Goal: Task Accomplishment & Management: Manage account settings

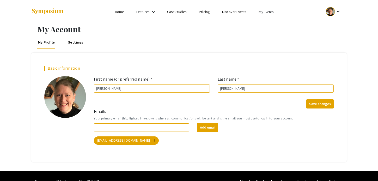
click at [265, 13] on link "My Events" at bounding box center [266, 11] width 15 height 5
click at [266, 24] on button "Events I've organized" at bounding box center [274, 23] width 45 height 13
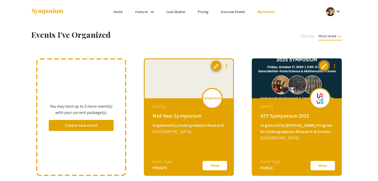
click at [323, 69] on span "edit" at bounding box center [324, 66] width 6 height 6
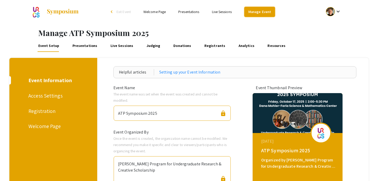
click at [259, 14] on link "Manage Event" at bounding box center [259, 12] width 31 height 10
click at [255, 13] on link "Manage Event" at bounding box center [259, 12] width 31 height 10
click at [261, 14] on link "Manage Event" at bounding box center [259, 12] width 31 height 10
click at [83, 45] on link "Presentations" at bounding box center [84, 45] width 27 height 13
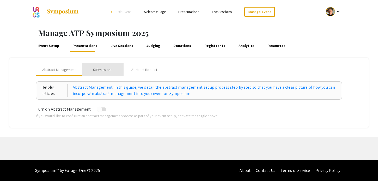
click at [108, 71] on div "Submissions" at bounding box center [102, 69] width 19 height 5
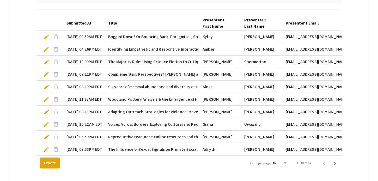
scroll to position [182, 0]
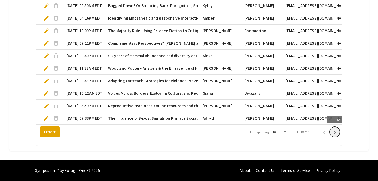
click at [334, 134] on icon "Next page" at bounding box center [334, 132] width 7 height 7
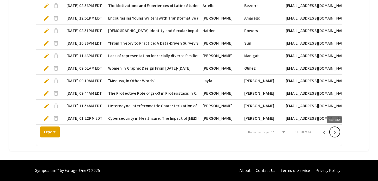
click at [335, 133] on icon "Next page" at bounding box center [334, 132] width 7 height 7
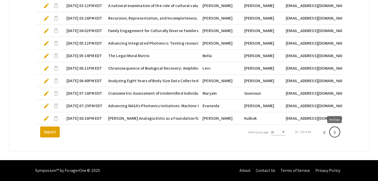
click at [335, 133] on icon "Next page" at bounding box center [334, 132] width 7 height 7
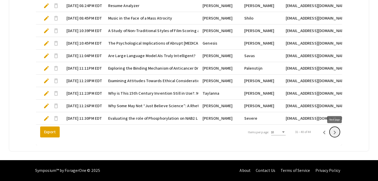
click at [335, 133] on icon "Next page" at bounding box center [334, 132] width 7 height 7
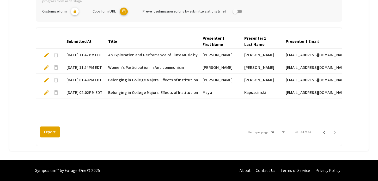
scroll to position [132, 0]
click at [54, 132] on button "Export" at bounding box center [50, 131] width 20 height 11
click at [143, 135] on div "Export Items per page: 10 41 – 44 of 44" at bounding box center [189, 132] width 306 height 15
click at [121, 93] on span "Belonging in College Majors: Effects of Institutional Prestige and Sociodemogra…" at bounding box center [191, 92] width 167 height 6
click at [121, 86] on mat-cell "Belonging in College Majors: Effects of Institutional and Sociodemographic Fact…" at bounding box center [151, 80] width 95 height 13
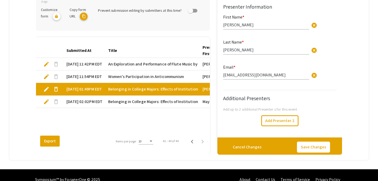
type input "1"
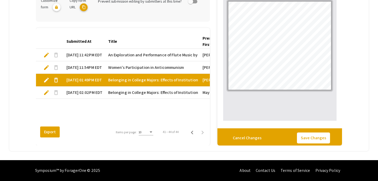
scroll to position [808, 0]
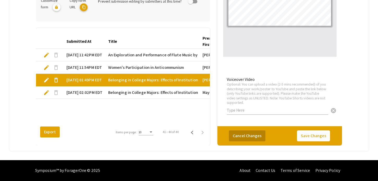
click at [252, 136] on button "Cancel Changes" at bounding box center [247, 135] width 36 height 11
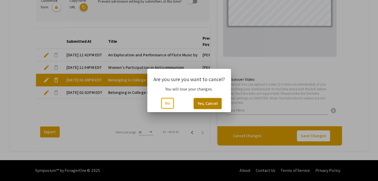
click at [200, 103] on button "Yes, Cancel" at bounding box center [208, 103] width 28 height 11
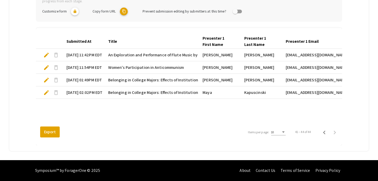
click at [124, 94] on span "Belonging in College Majors: Effects of Institutional Prestige and Sociodemogra…" at bounding box center [191, 92] width 167 height 6
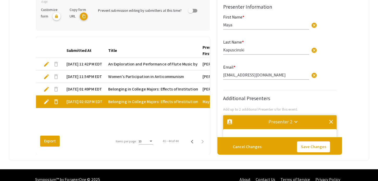
scroll to position [132, 0]
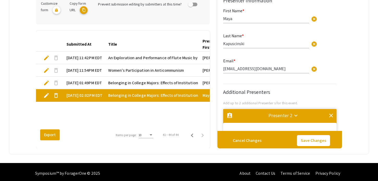
click at [124, 94] on span "Belonging in College Majors: Effects of Institutional Prestige and Sociodemogra…" at bounding box center [191, 95] width 167 height 6
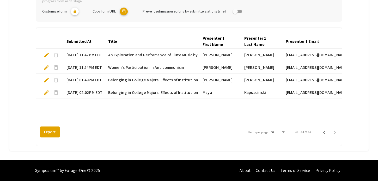
click at [125, 94] on span "Belonging in College Majors: Effects of Institutional Prestige and Sociodemogra…" at bounding box center [191, 92] width 167 height 6
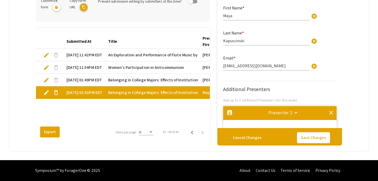
type input "1"
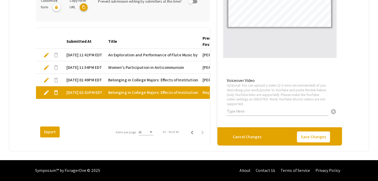
scroll to position [912, 0]
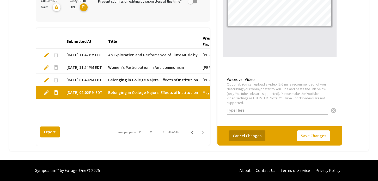
click at [250, 135] on button "Cancel Changes" at bounding box center [247, 135] width 36 height 11
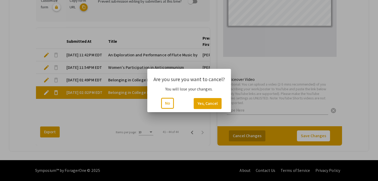
scroll to position [0, 0]
click at [203, 105] on button "Yes, Cancel" at bounding box center [208, 103] width 28 height 11
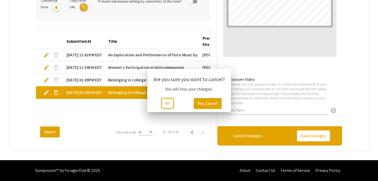
scroll to position [132, 0]
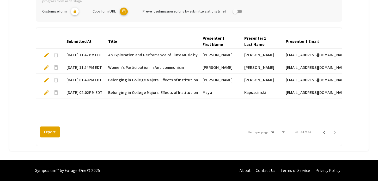
click at [56, 93] on span "delete" at bounding box center [56, 92] width 6 height 6
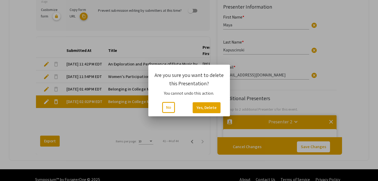
scroll to position [0, 0]
type input "1"
click at [202, 108] on button "Yes, Delete" at bounding box center [207, 107] width 28 height 11
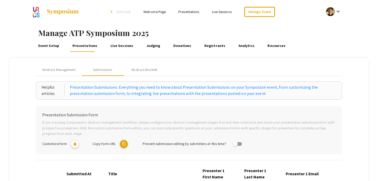
click at [158, 13] on link "Welcome Page" at bounding box center [154, 11] width 22 height 5
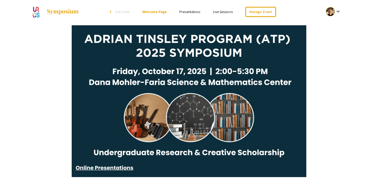
click at [193, 15] on ul "Skip navigation arrow_back_ios Exit Event Welcome Page Presentations Live Sessi…" at bounding box center [189, 11] width 104 height 23
click at [193, 13] on link "Presentations" at bounding box center [189, 11] width 21 height 5
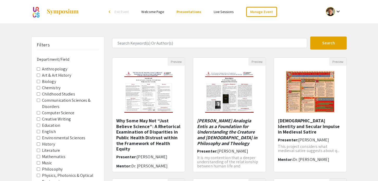
click at [149, 11] on link "Welcome Page" at bounding box center [152, 11] width 22 height 5
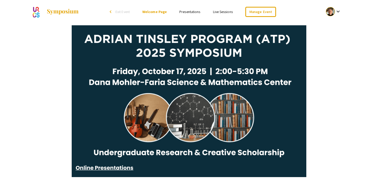
click at [198, 13] on link "Presentations" at bounding box center [189, 11] width 21 height 5
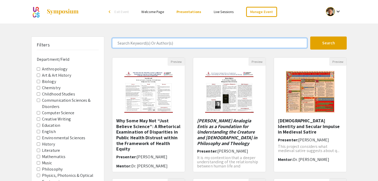
click at [152, 46] on input "Search Keyword(s) Or Author(s)" at bounding box center [209, 43] width 195 height 10
click at [310, 36] on button "Search" at bounding box center [328, 42] width 36 height 13
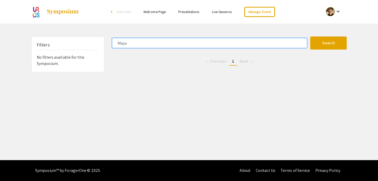
drag, startPoint x: 143, startPoint y: 45, endPoint x: 117, endPoint y: 38, distance: 26.9
click at [117, 38] on form "Maya Search" at bounding box center [229, 42] width 242 height 13
click at [310, 36] on button "Search" at bounding box center [328, 42] width 36 height 13
drag, startPoint x: 148, startPoint y: 47, endPoint x: 111, endPoint y: 40, distance: 37.7
click at [111, 40] on div "Kapu" at bounding box center [209, 43] width 202 height 10
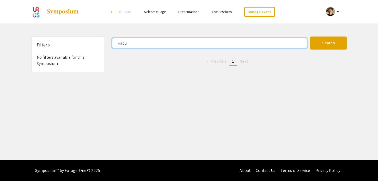
type input "I"
click at [310, 36] on button "Search" at bounding box center [328, 42] width 36 height 13
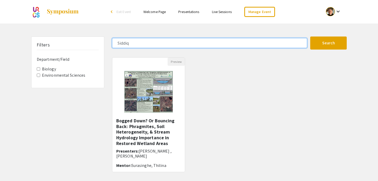
drag, startPoint x: 125, startPoint y: 42, endPoint x: 106, endPoint y: 39, distance: 19.2
click at [106, 39] on div "Filters Department/Field Biology Environmental Sciences Siddiq Search 1 Results…" at bounding box center [188, 113] width 323 height 154
type input "[PERSON_NAME]"
click at [310, 36] on button "Search" at bounding box center [328, 42] width 36 height 13
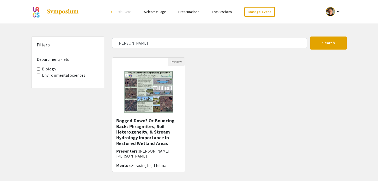
click at [187, 12] on link "Presentations" at bounding box center [188, 11] width 21 height 5
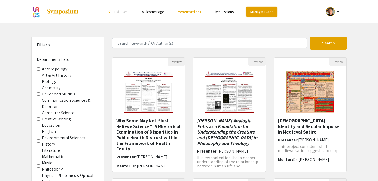
click at [255, 14] on link "Manage Event" at bounding box center [261, 12] width 31 height 10
